Goal: Transaction & Acquisition: Download file/media

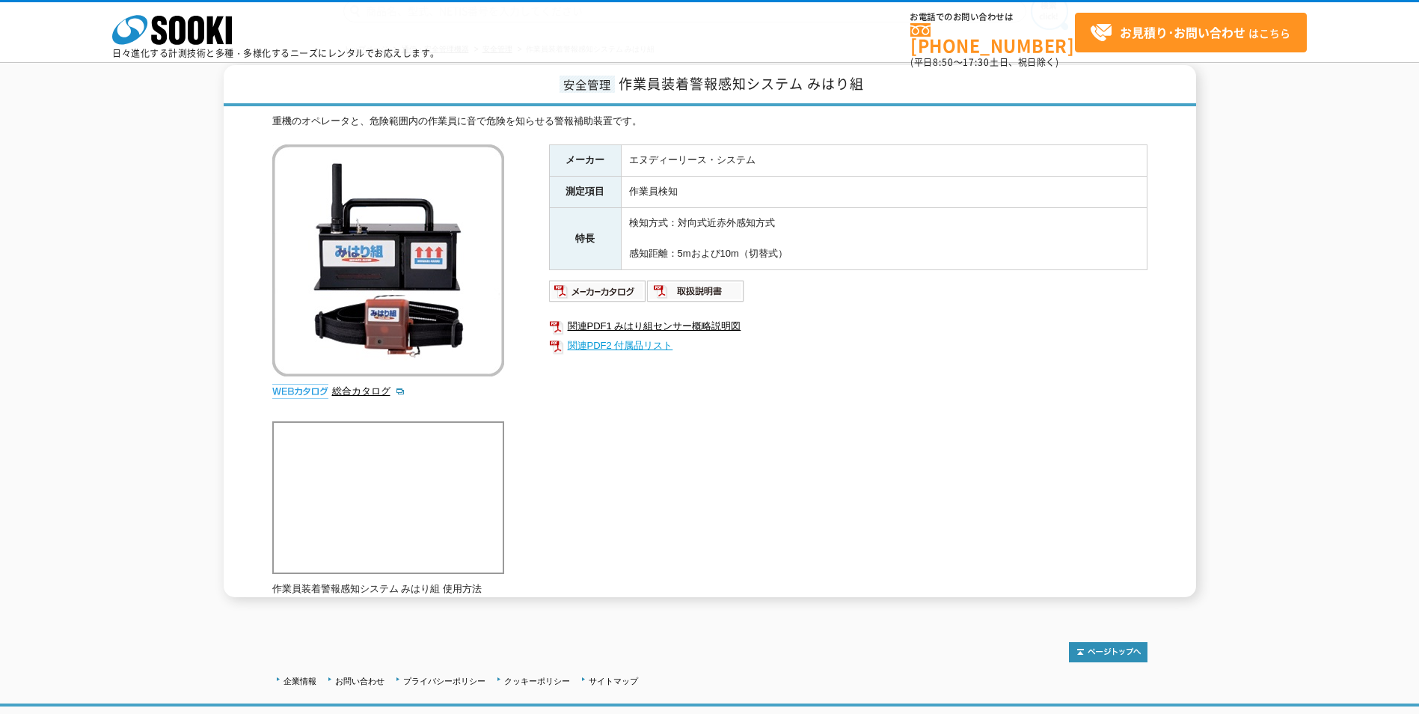
scroll to position [160, 0]
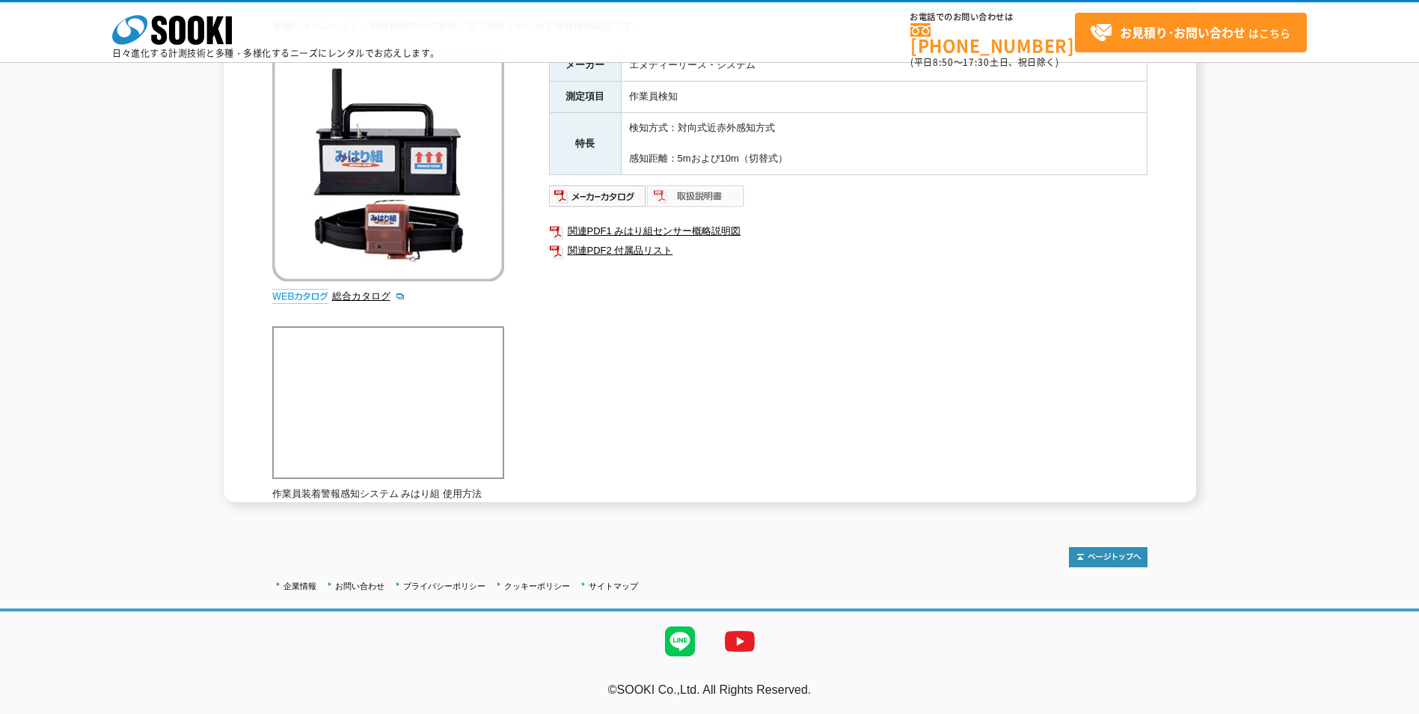
click at [715, 197] on img at bounding box center [696, 196] width 98 height 24
click at [637, 228] on link "関連PDF1 みはり組センサー概略説明図" at bounding box center [848, 230] width 599 height 19
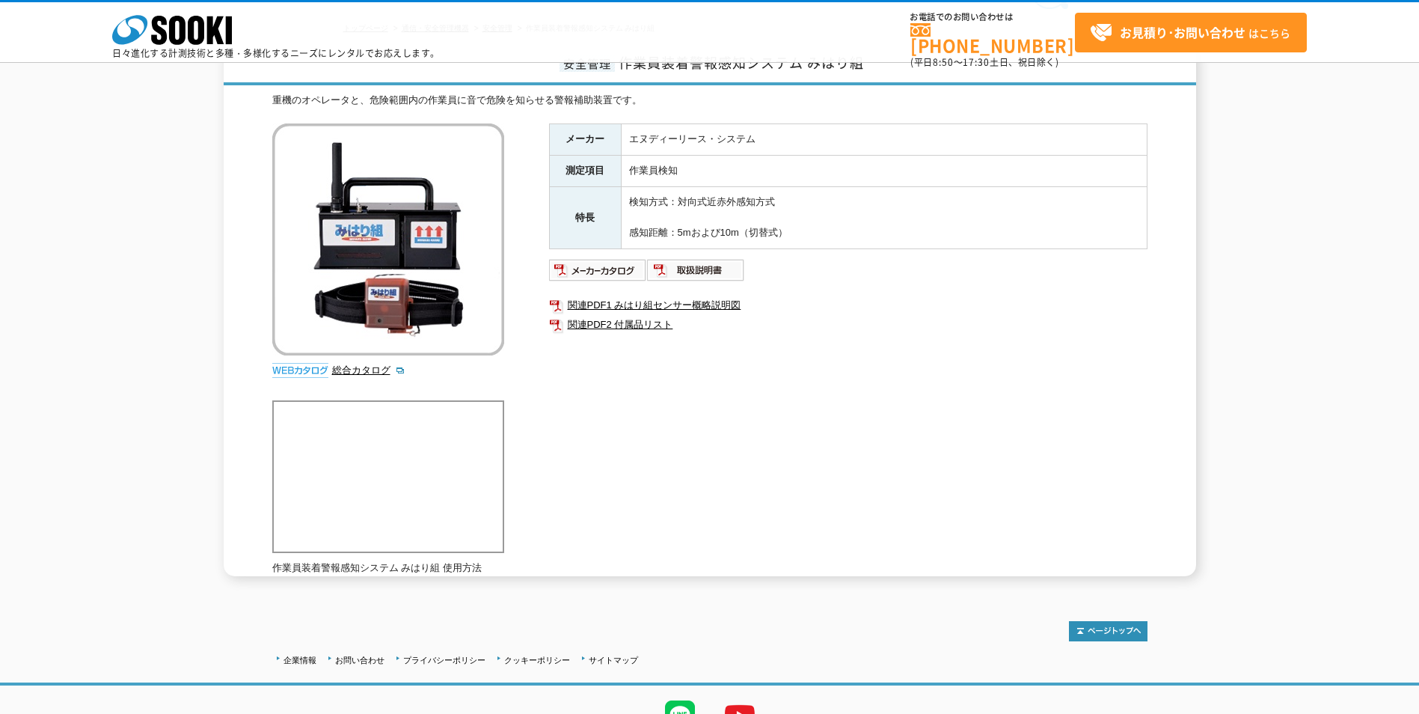
scroll to position [0, 0]
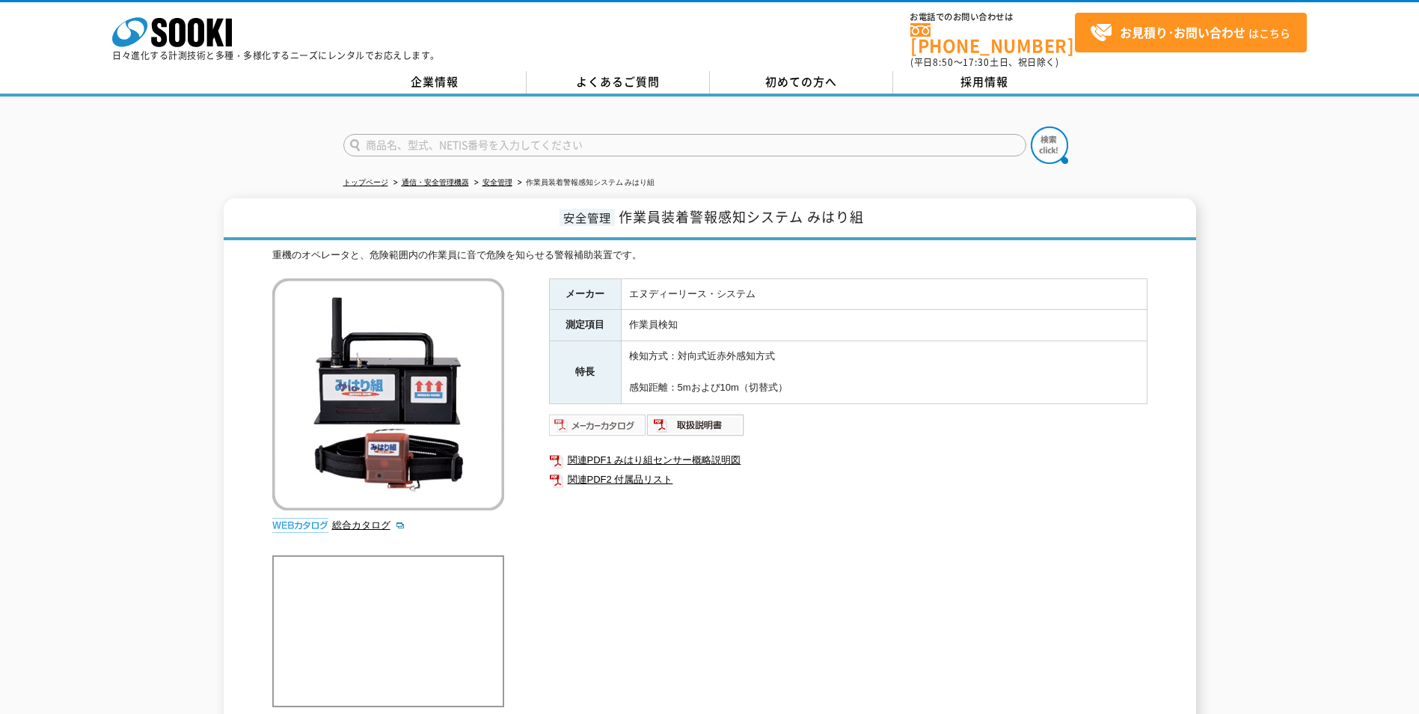
click at [604, 413] on img at bounding box center [598, 425] width 98 height 24
click at [590, 413] on img at bounding box center [598, 425] width 98 height 24
click at [709, 413] on img at bounding box center [696, 425] width 98 height 24
click at [618, 450] on link "関連PDF1 みはり組センサー概略説明図" at bounding box center [848, 459] width 599 height 19
click at [605, 474] on link "関連PDF2 付属品リスト" at bounding box center [848, 479] width 599 height 19
